Goal: Information Seeking & Learning: Learn about a topic

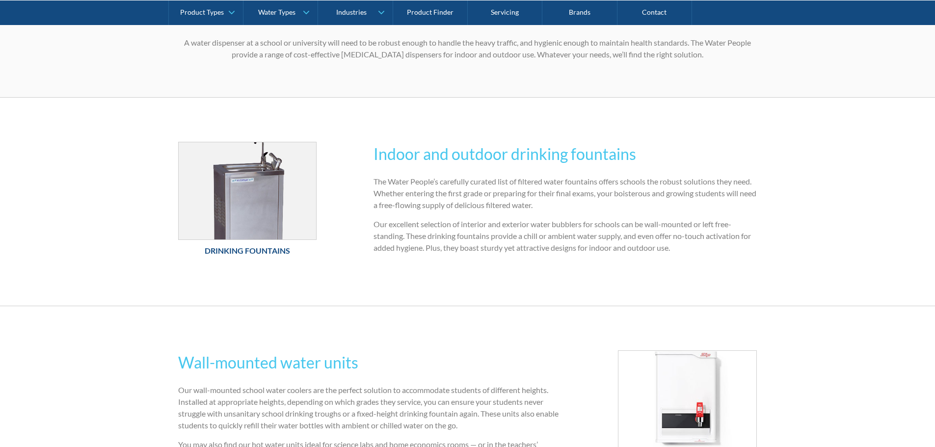
click at [213, 253] on h6 "Drinking Fountains" at bounding box center [247, 251] width 139 height 12
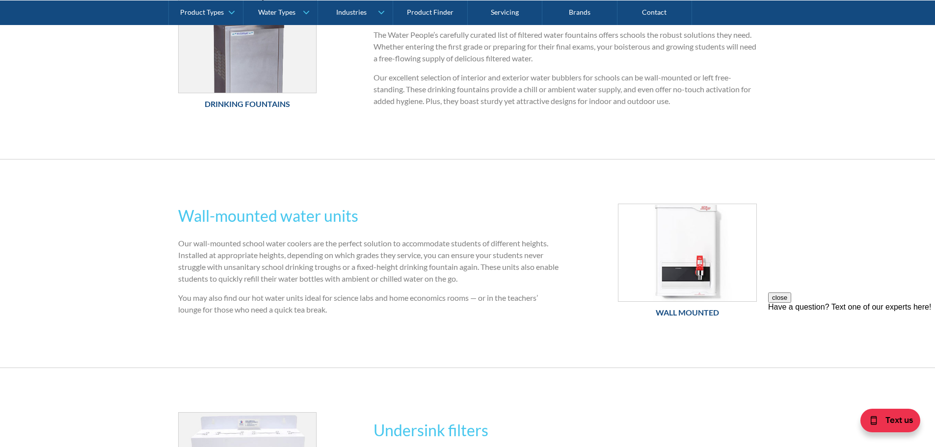
scroll to position [393, 0]
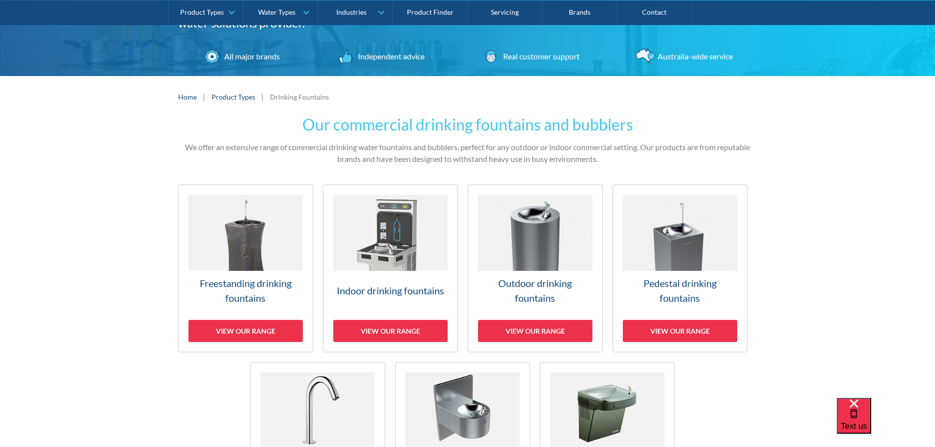
scroll to position [147, 0]
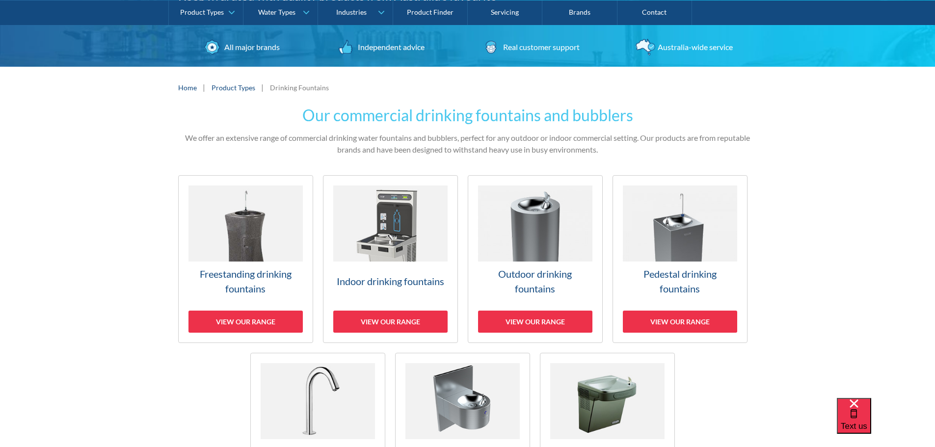
click at [398, 225] on img at bounding box center [390, 224] width 114 height 76
click at [548, 227] on img at bounding box center [535, 224] width 114 height 76
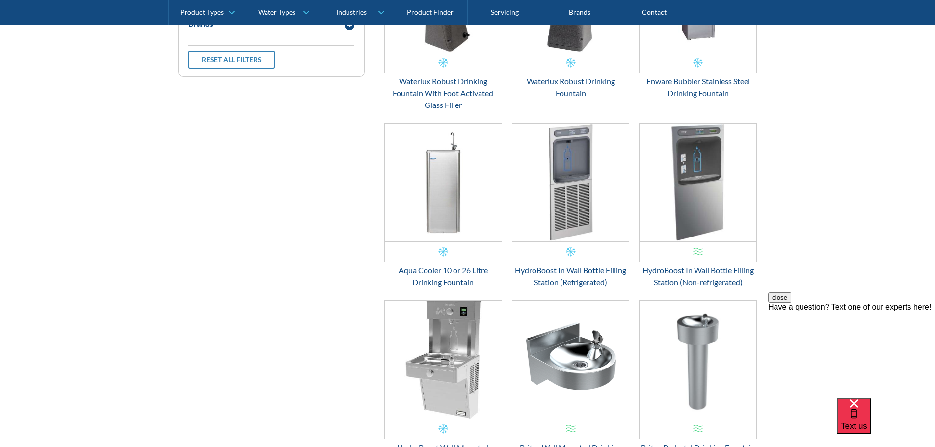
scroll to position [511, 0]
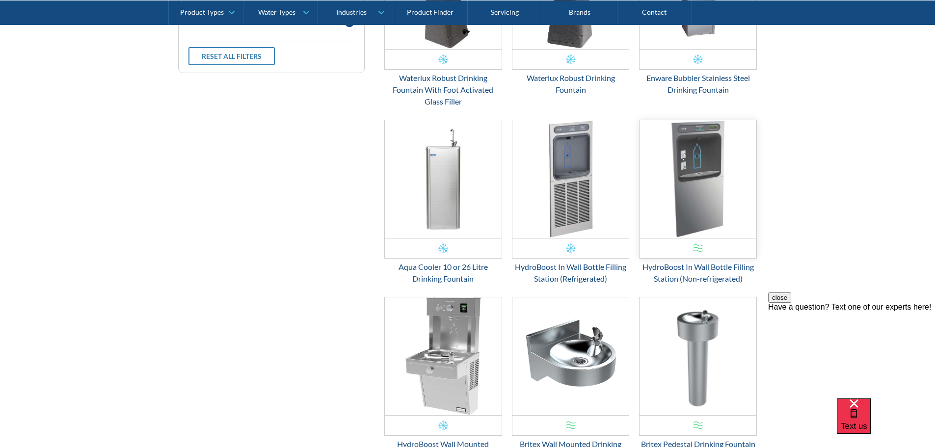
click at [688, 216] on img "Email Form 3" at bounding box center [698, 179] width 117 height 118
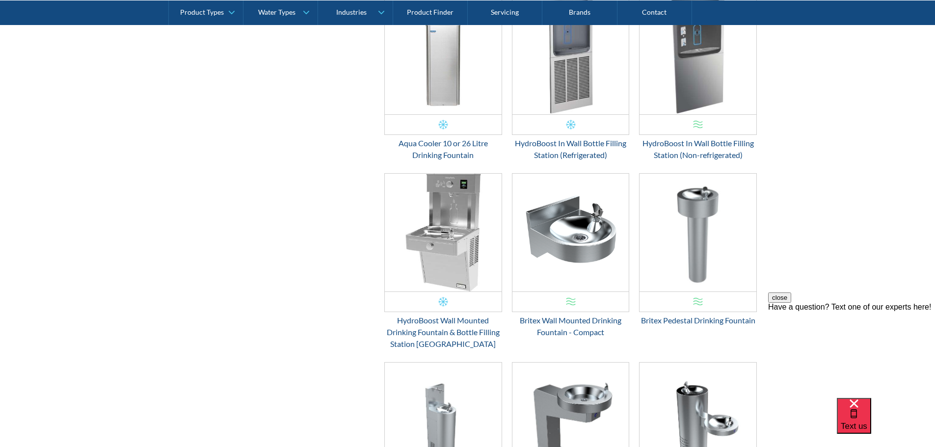
scroll to position [658, 0]
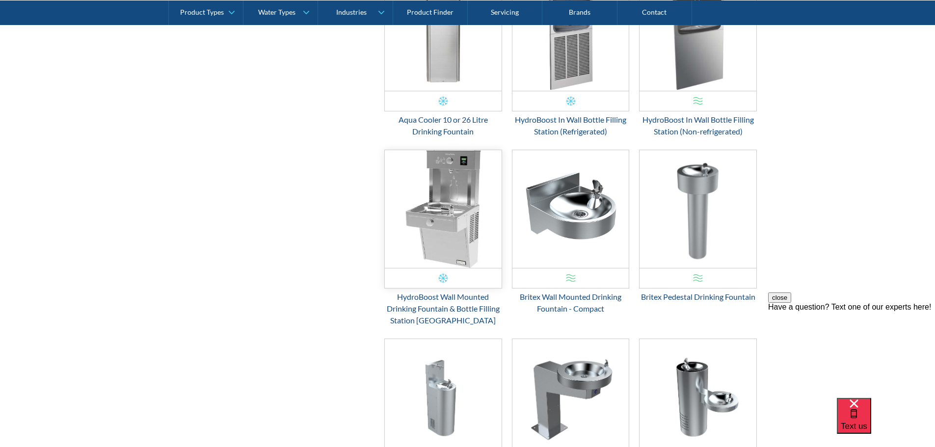
click at [453, 243] on img "Email Form 3" at bounding box center [443, 209] width 117 height 118
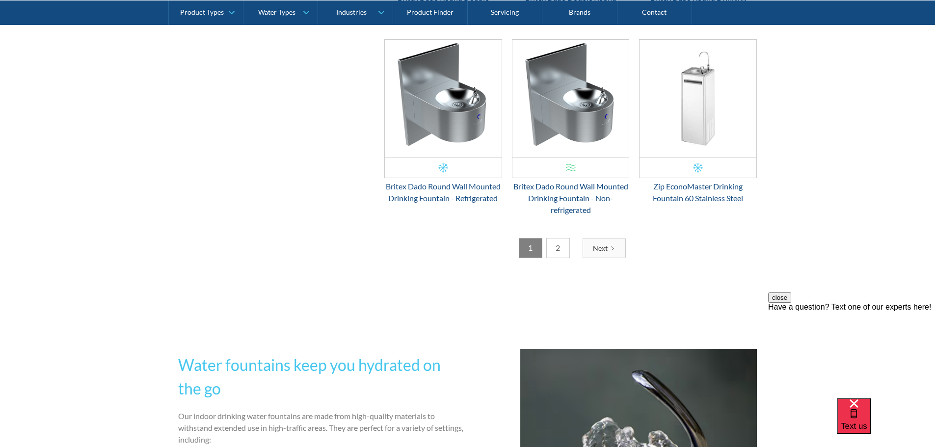
scroll to position [1689, 0]
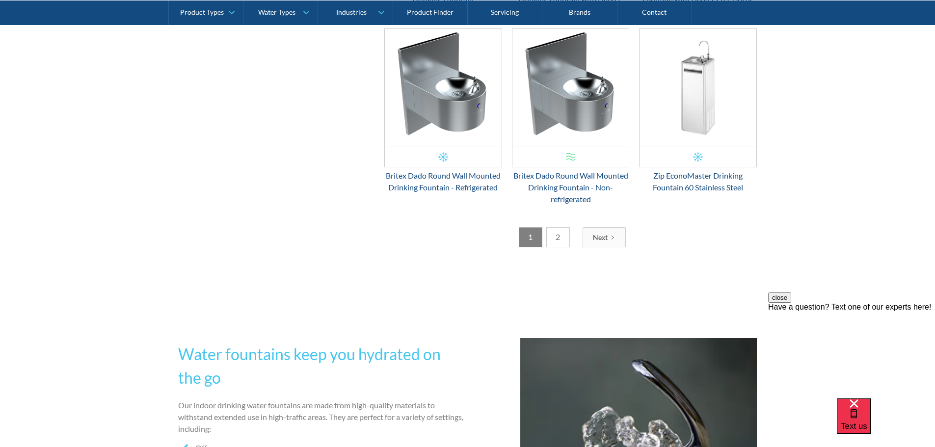
drag, startPoint x: 554, startPoint y: 240, endPoint x: 540, endPoint y: 240, distance: 14.7
click at [554, 240] on link "2" at bounding box center [558, 237] width 24 height 20
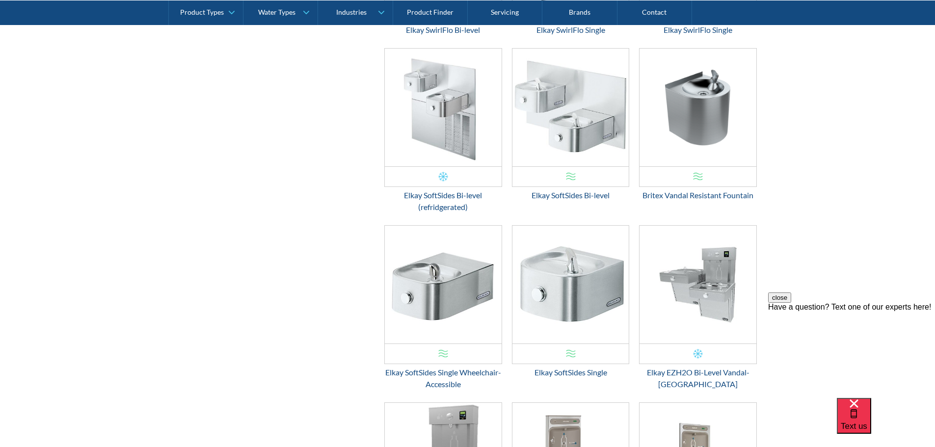
scroll to position [658, 0]
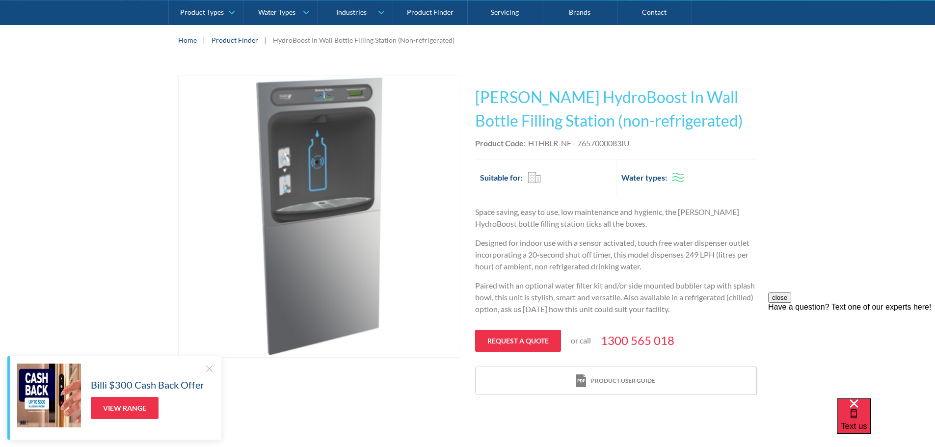
click at [401, 386] on div at bounding box center [319, 382] width 282 height 39
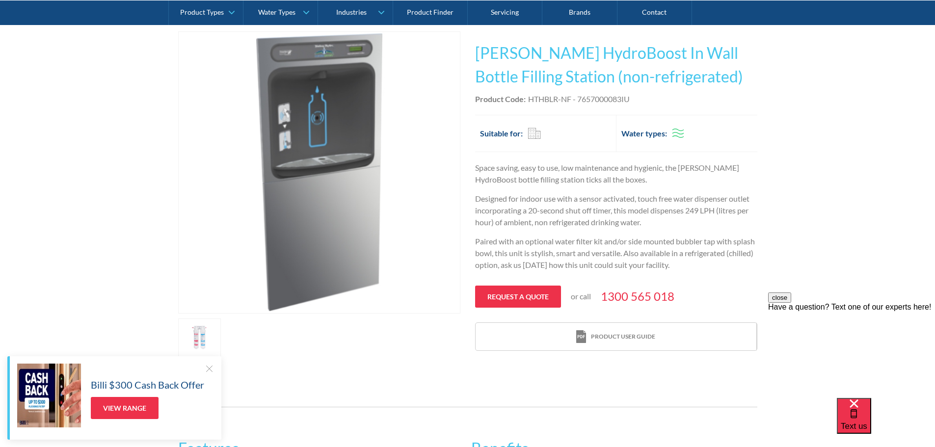
scroll to position [196, 0]
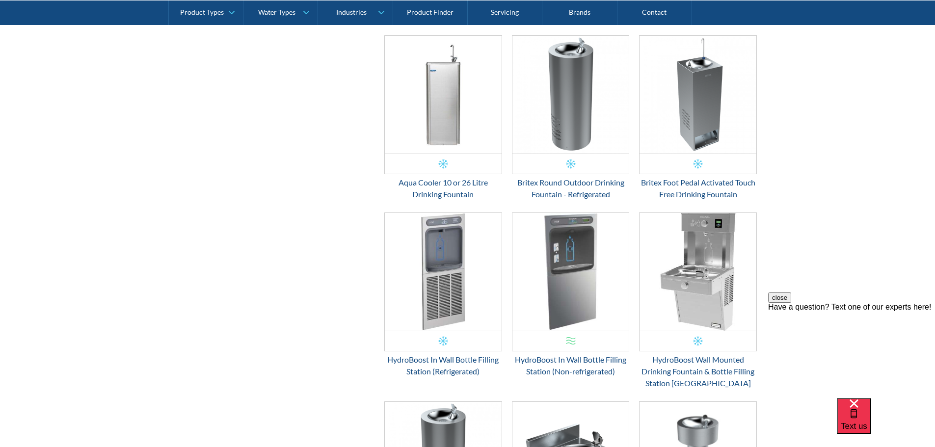
scroll to position [638, 0]
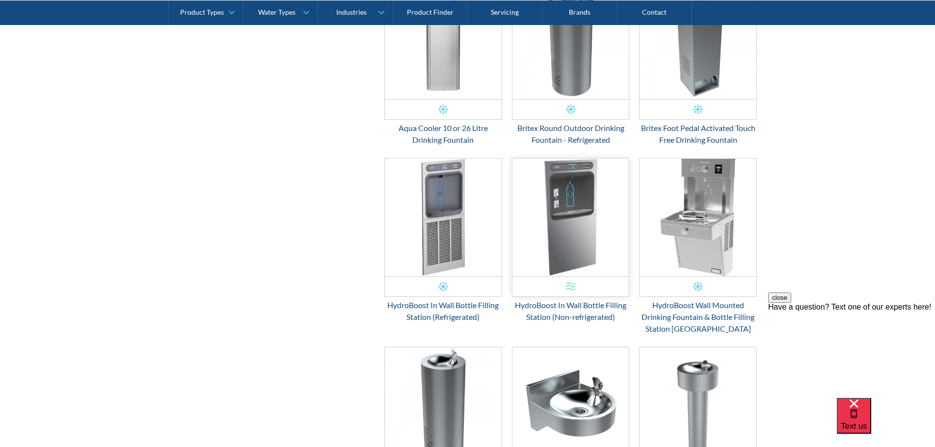
click at [558, 243] on img "Email Form 3" at bounding box center [571, 218] width 117 height 118
